Goal: Find specific page/section: Find specific page/section

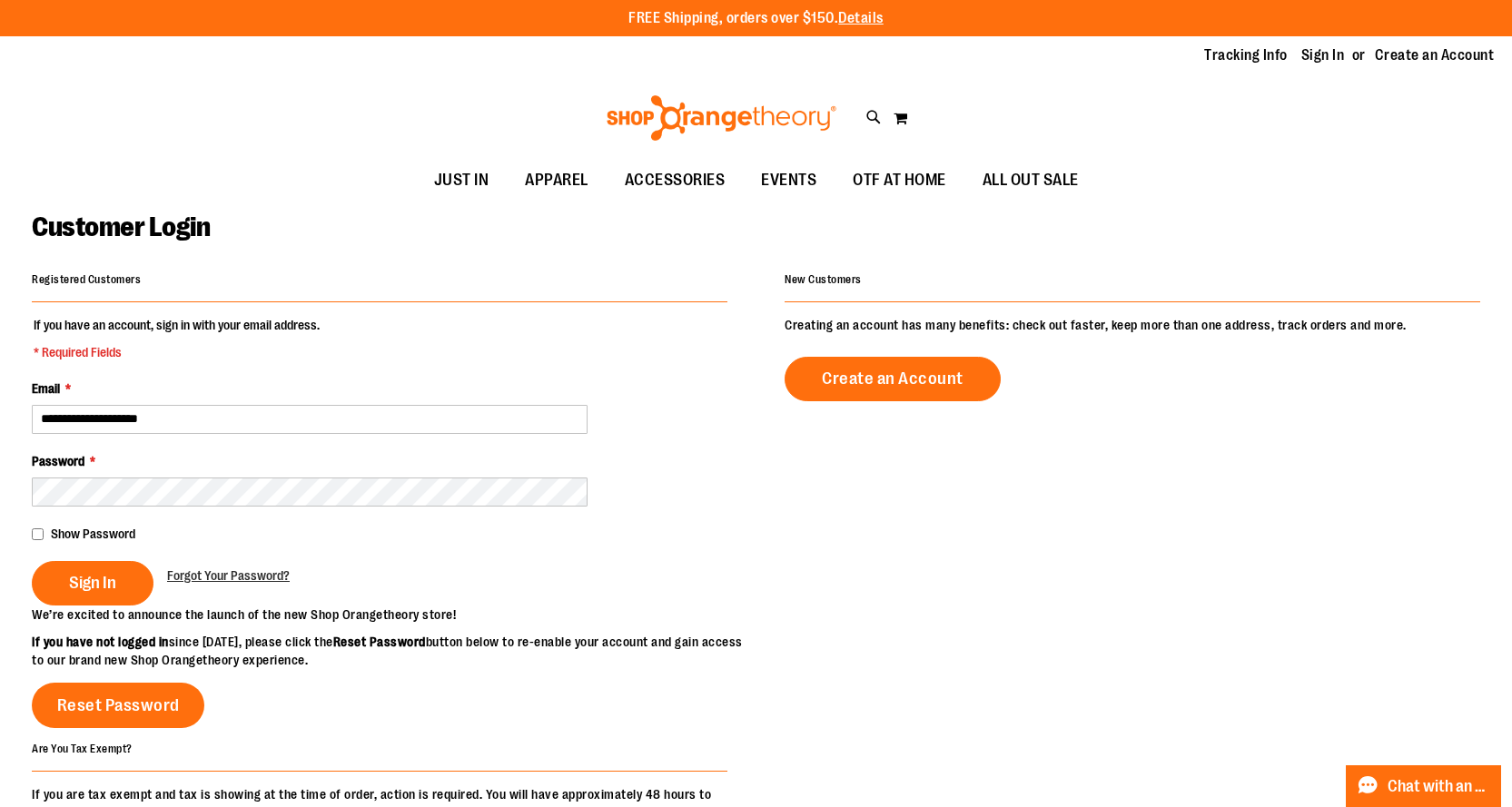
type input "**********"
click at [32, 561] on button "Sign In" at bounding box center [93, 583] width 122 height 44
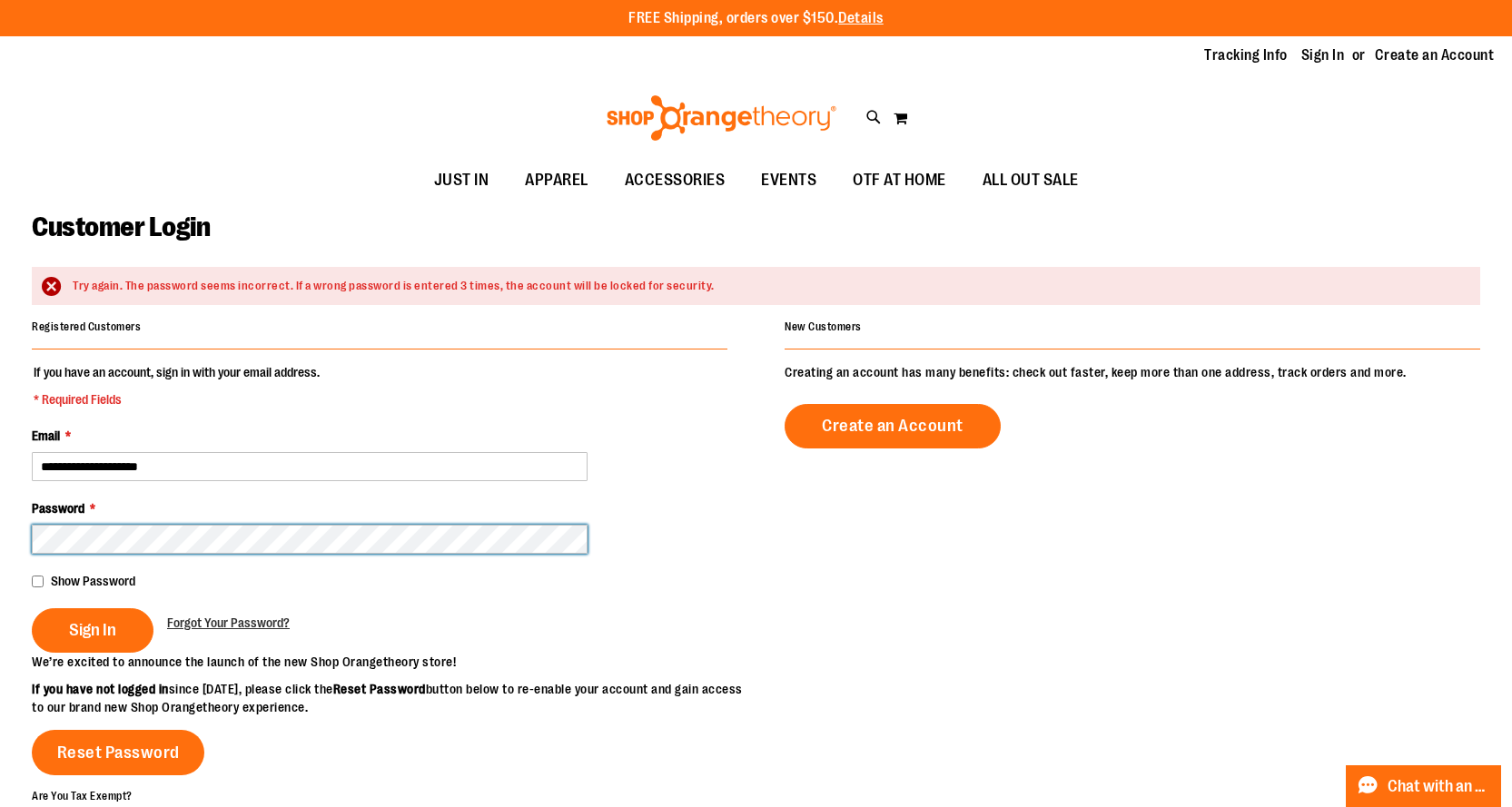
click at [32, 608] on button "Sign In" at bounding box center [93, 630] width 122 height 44
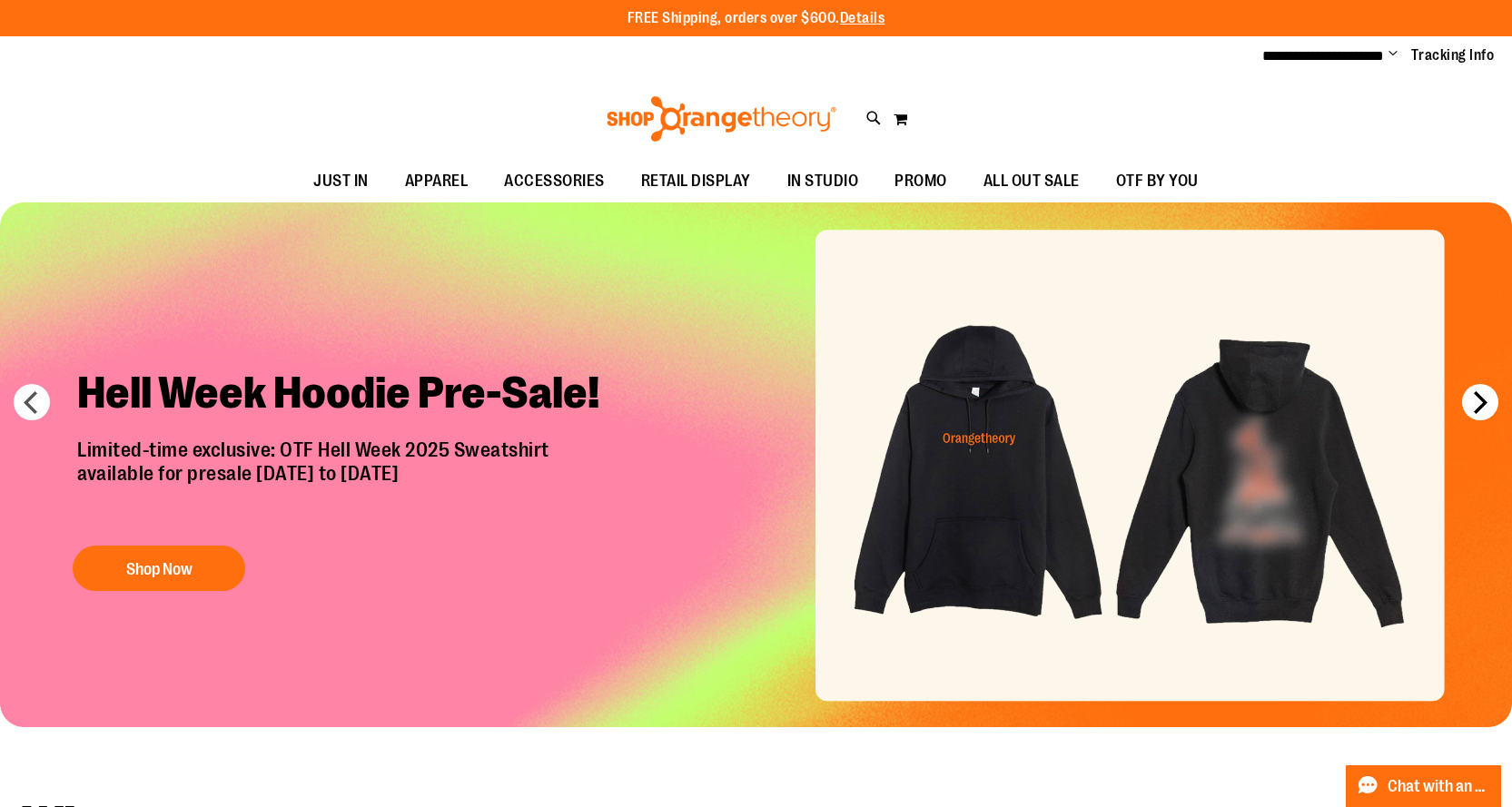
click at [1482, 397] on button "next" at bounding box center [1480, 403] width 37 height 37
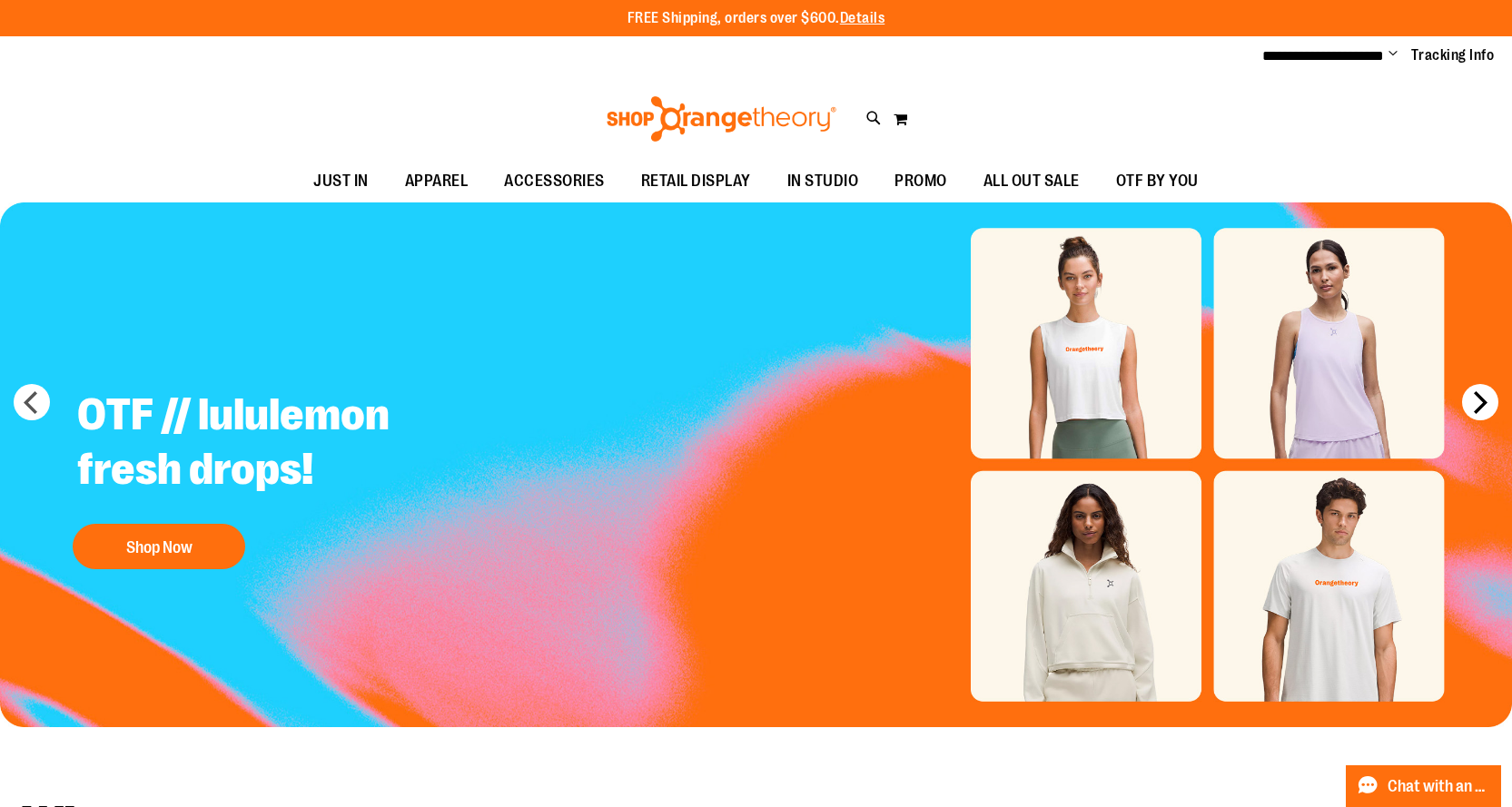
click at [1478, 404] on button "next" at bounding box center [1480, 403] width 37 height 37
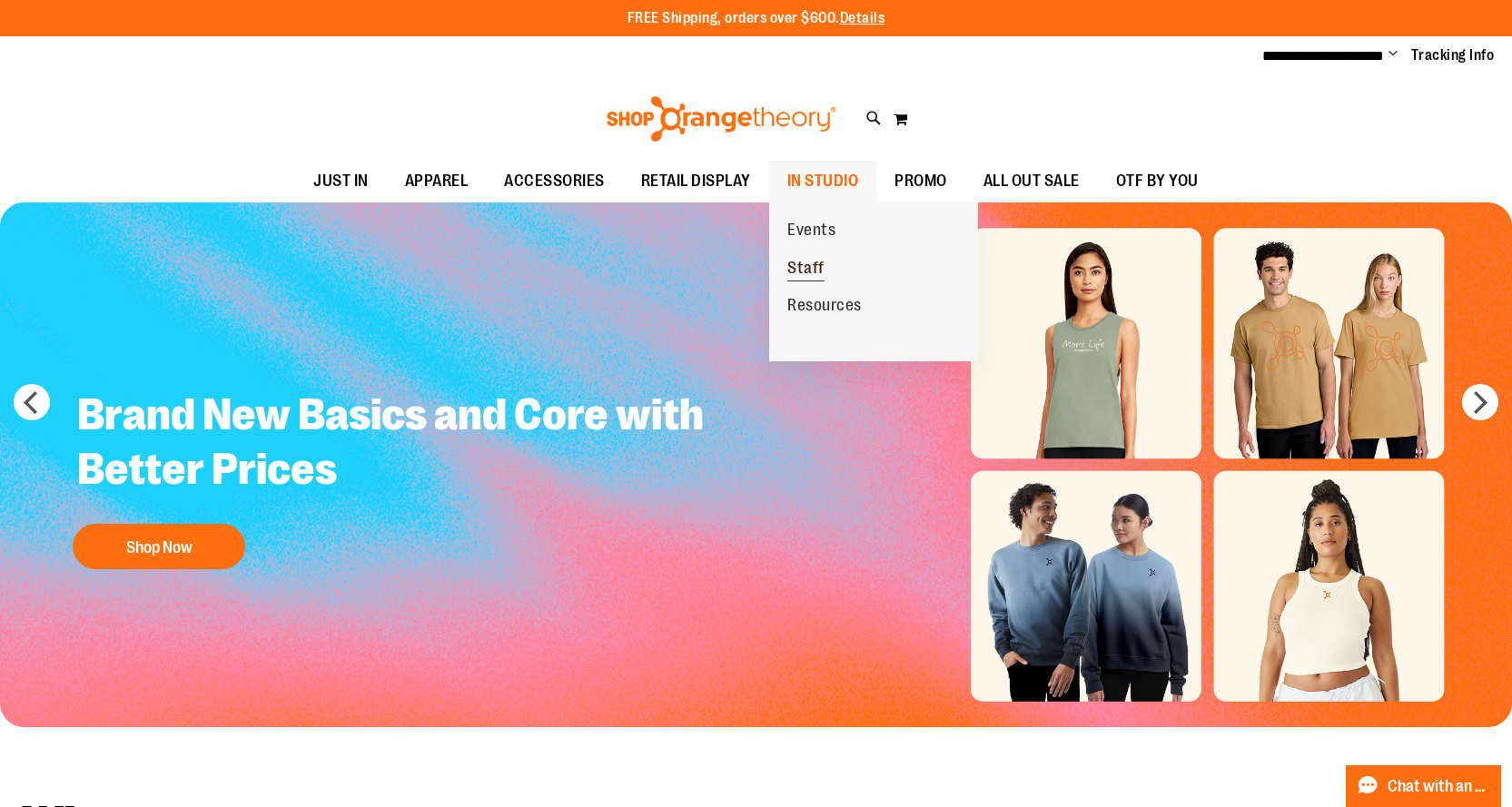
click at [815, 269] on span "Staff" at bounding box center [806, 270] width 38 height 23
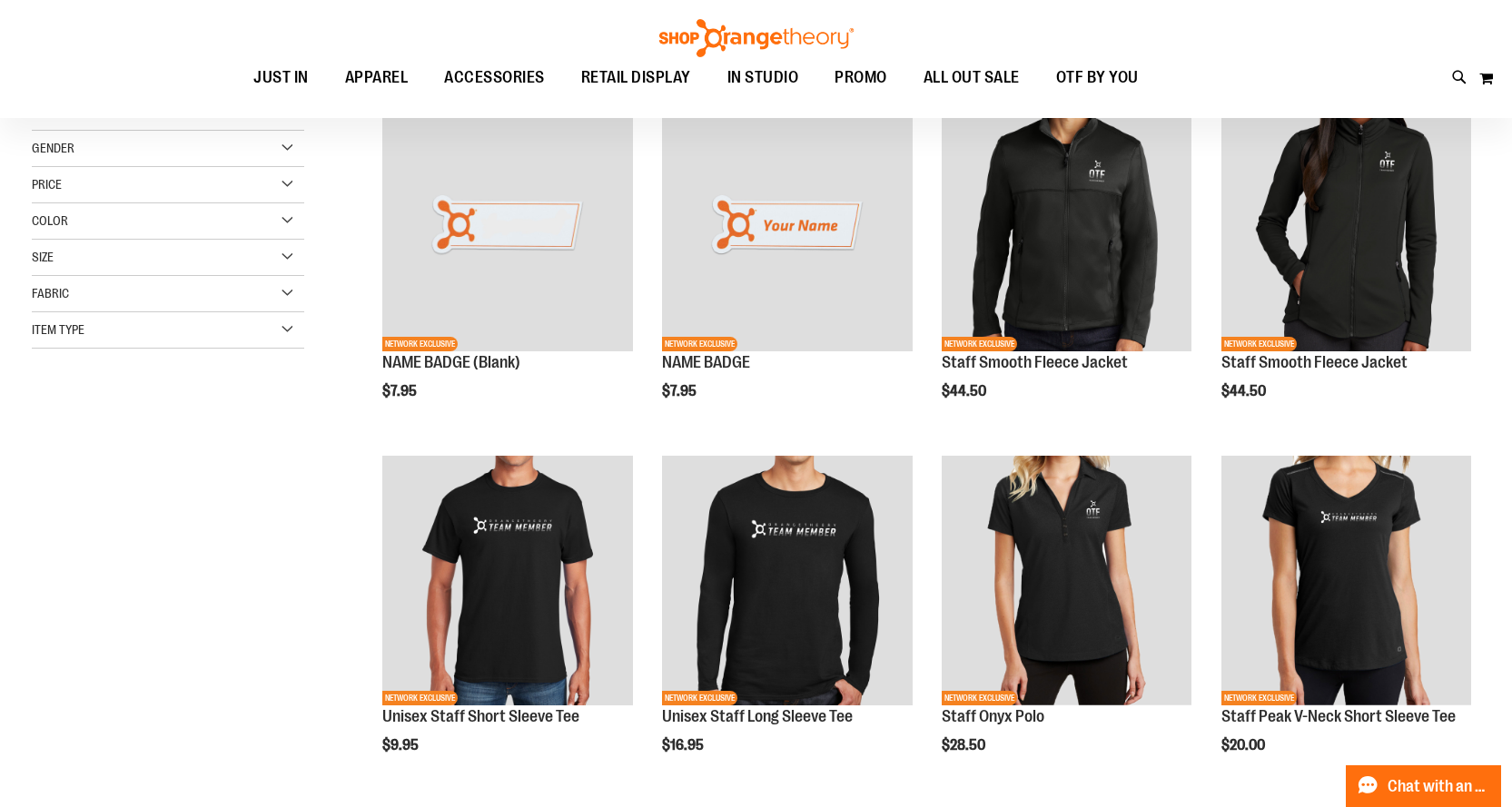
scroll to position [181, 0]
